Goal: Task Accomplishment & Management: Manage account settings

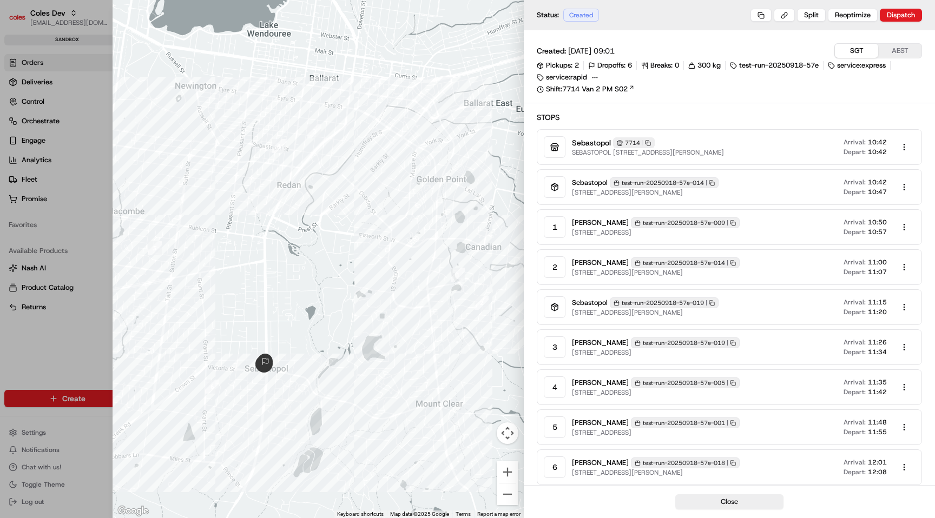
scroll to position [0, 112]
click at [19, 138] on div at bounding box center [467, 259] width 935 height 518
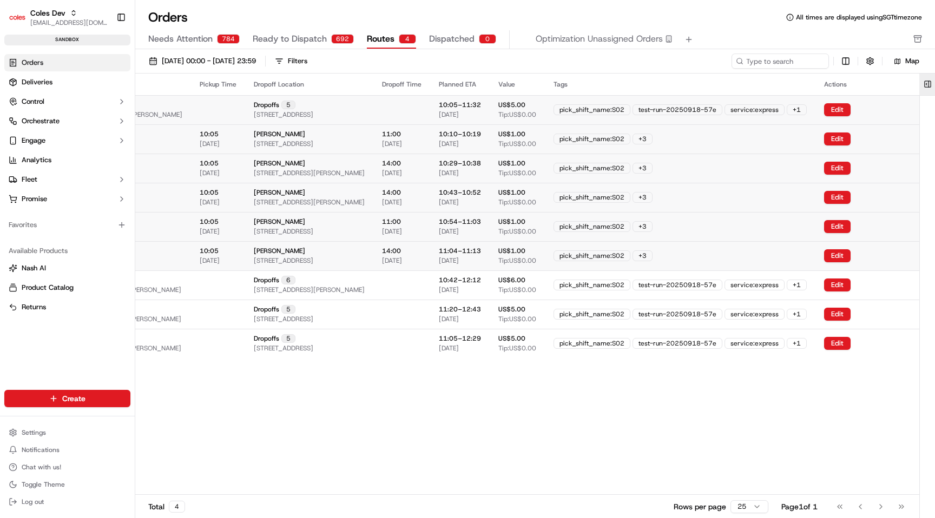
click at [925, 83] on button at bounding box center [927, 85] width 18 height 22
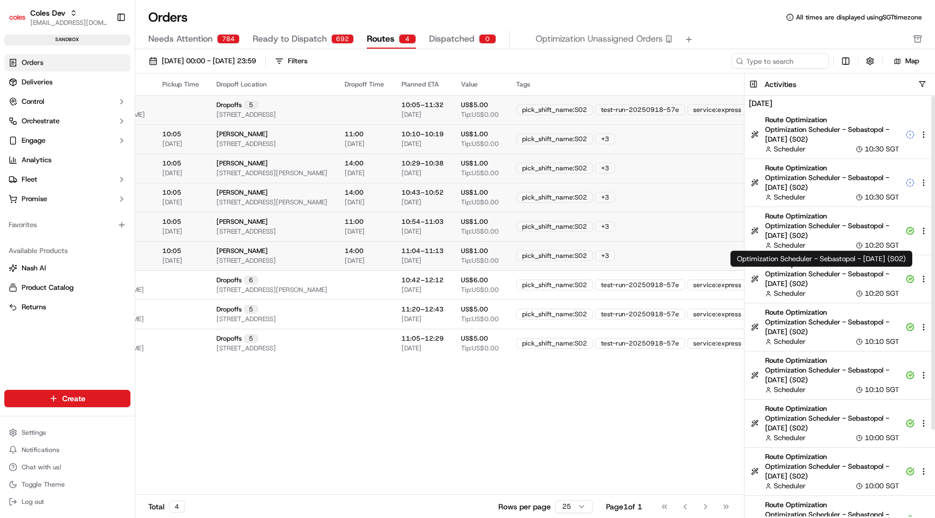
click at [831, 281] on span "Optimization Scheduler - Sebastopol - [DATE] (S02)" at bounding box center [832, 278] width 134 height 19
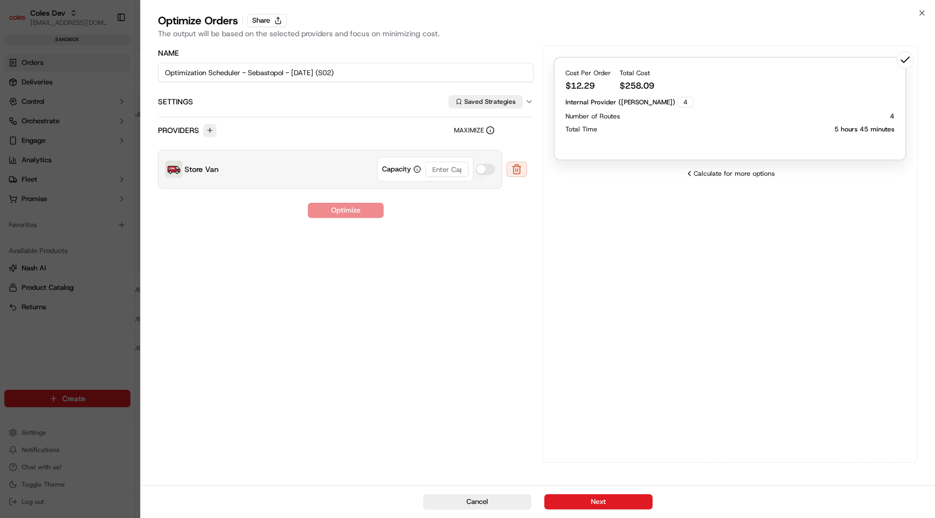
click at [63, 264] on div at bounding box center [467, 259] width 935 height 518
click at [498, 502] on button "Cancel" at bounding box center [477, 501] width 108 height 15
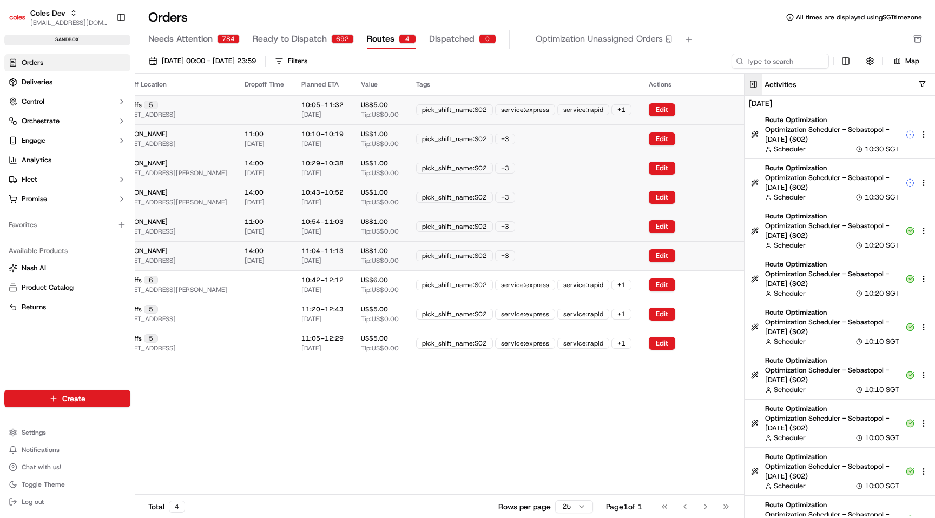
click at [751, 82] on button at bounding box center [753, 85] width 18 height 22
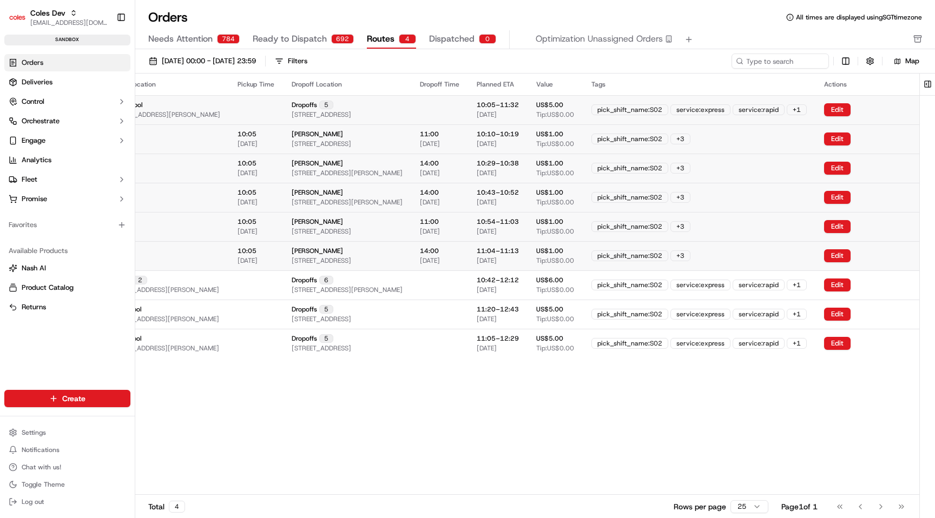
scroll to position [0, 118]
click at [842, 110] on button "Edit" at bounding box center [837, 109] width 27 height 13
click at [836, 289] on button "Edit" at bounding box center [837, 285] width 27 height 13
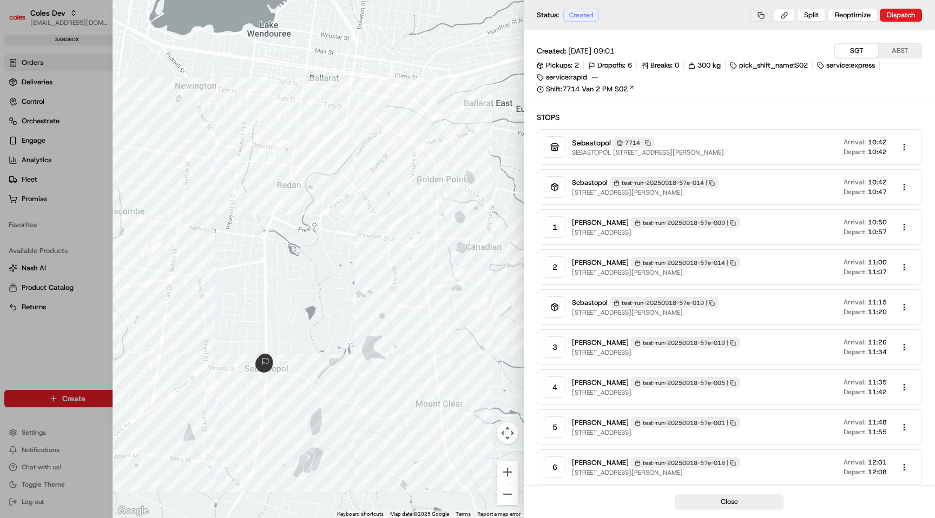
click at [762, 16] on button at bounding box center [760, 15] width 21 height 13
click at [915, 16] on icon "Notifications (F8)" at bounding box center [916, 18] width 9 height 9
click at [788, 12] on button at bounding box center [783, 15] width 21 height 13
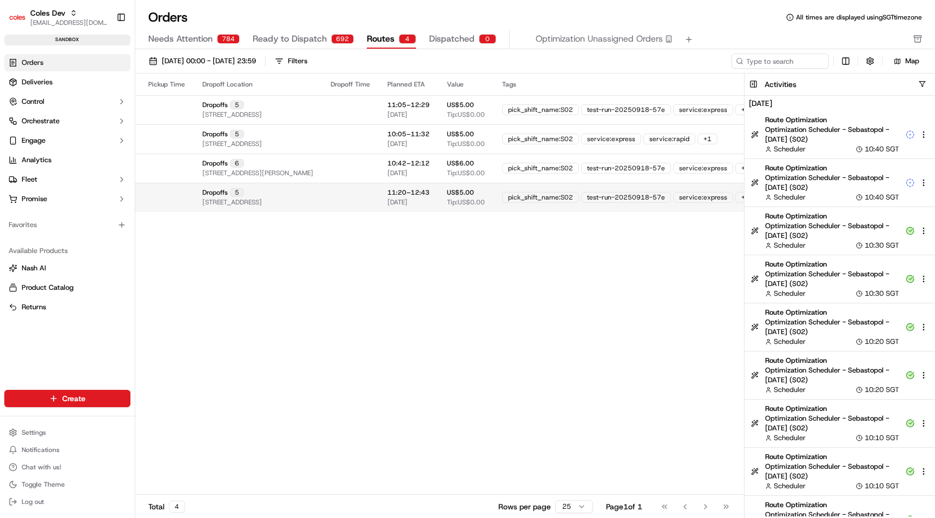
scroll to position [0, 325]
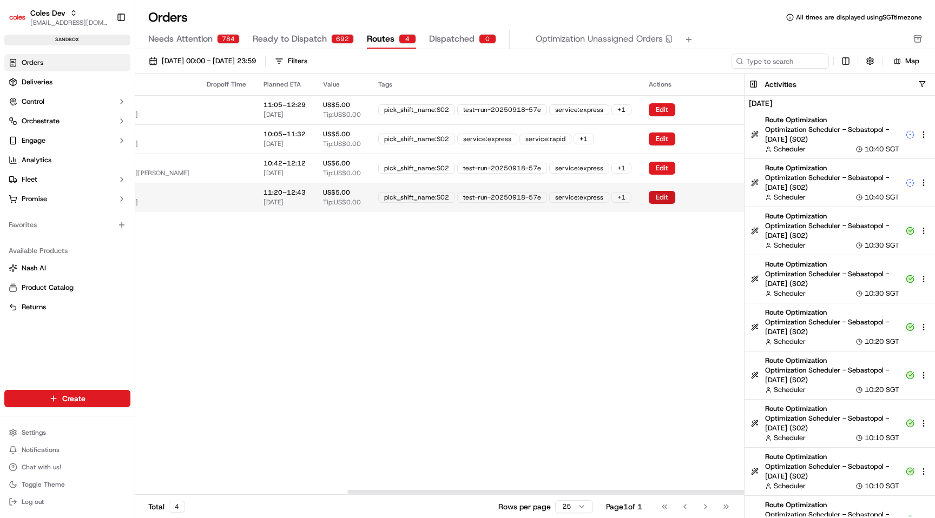
click at [665, 193] on button "Edit" at bounding box center [662, 197] width 27 height 13
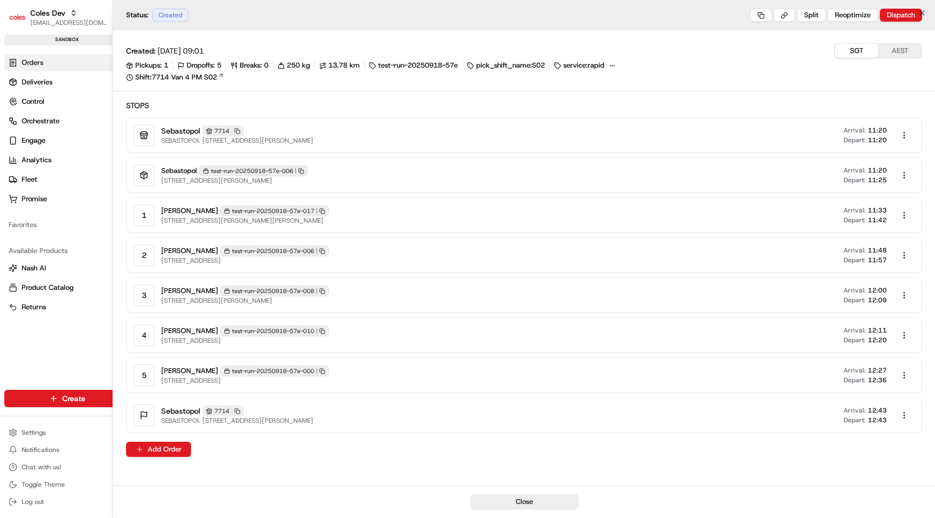
scroll to position [0, 317]
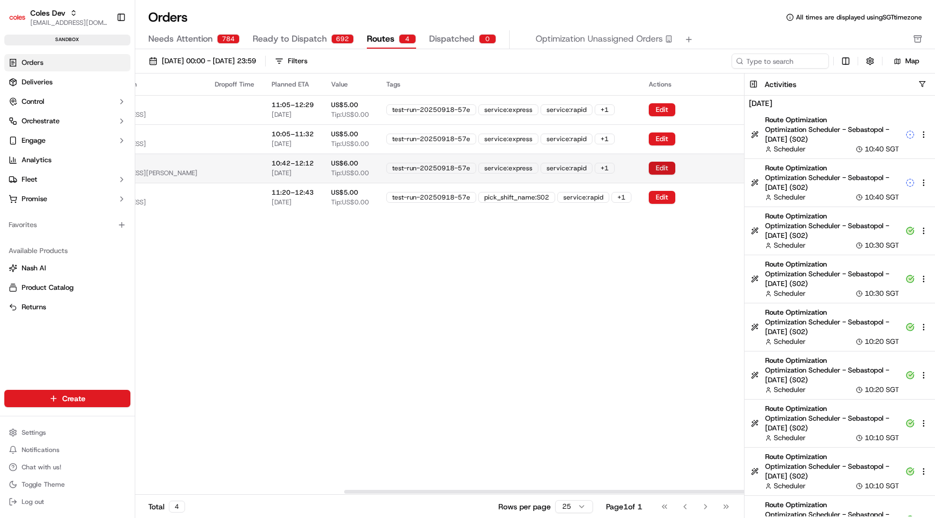
click at [661, 169] on button "Edit" at bounding box center [662, 168] width 27 height 13
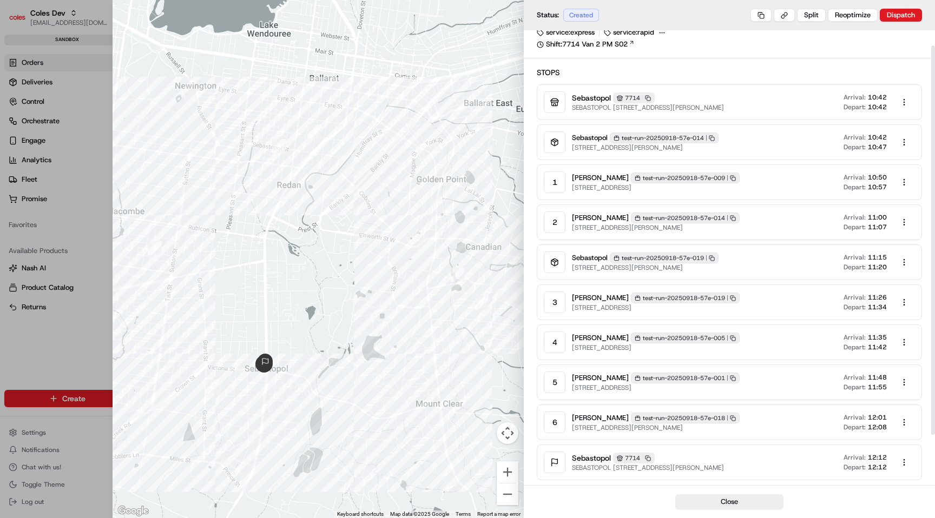
scroll to position [45, 0]
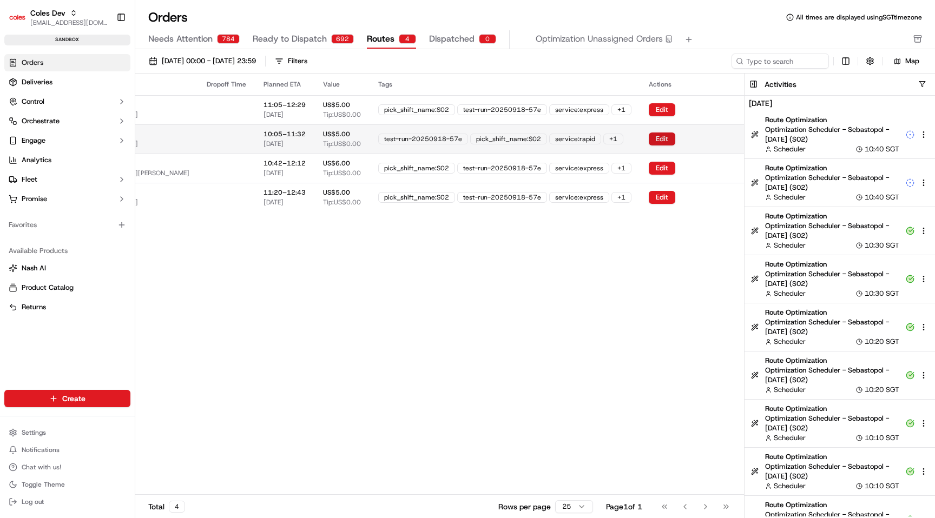
click at [670, 137] on button "Edit" at bounding box center [662, 139] width 27 height 13
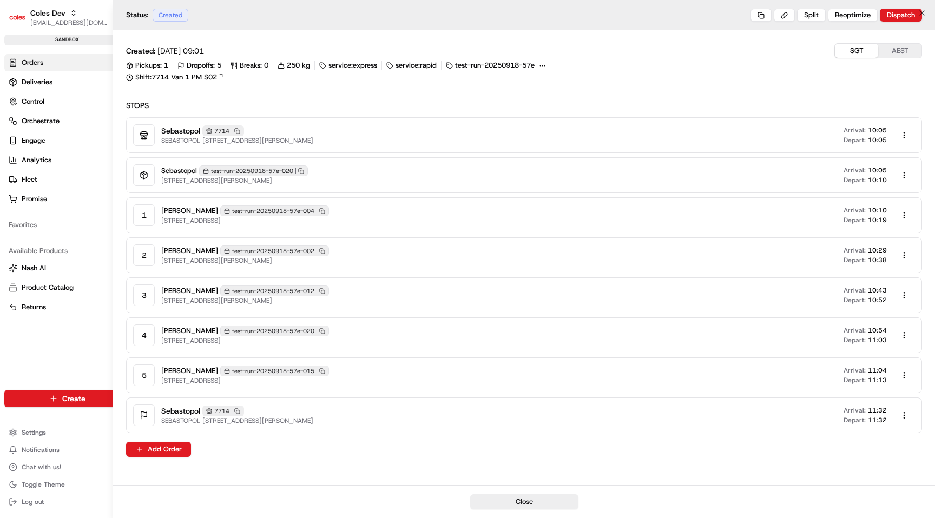
scroll to position [0, 299]
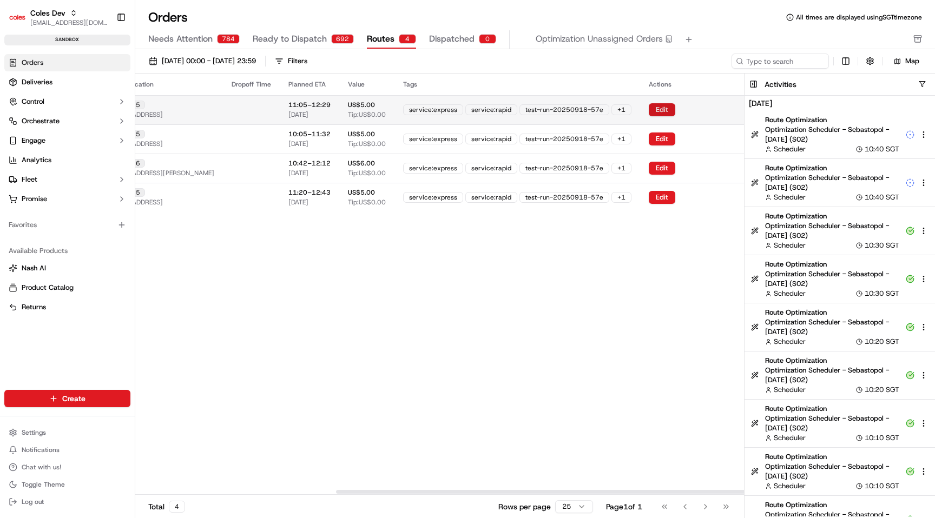
click at [666, 111] on button "Edit" at bounding box center [662, 109] width 27 height 13
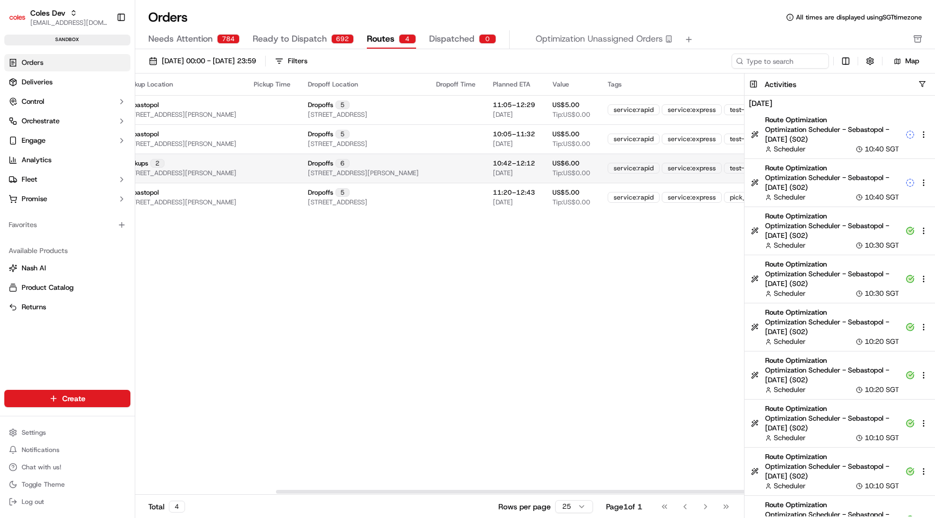
scroll to position [0, 0]
